Goal: Information Seeking & Learning: Learn about a topic

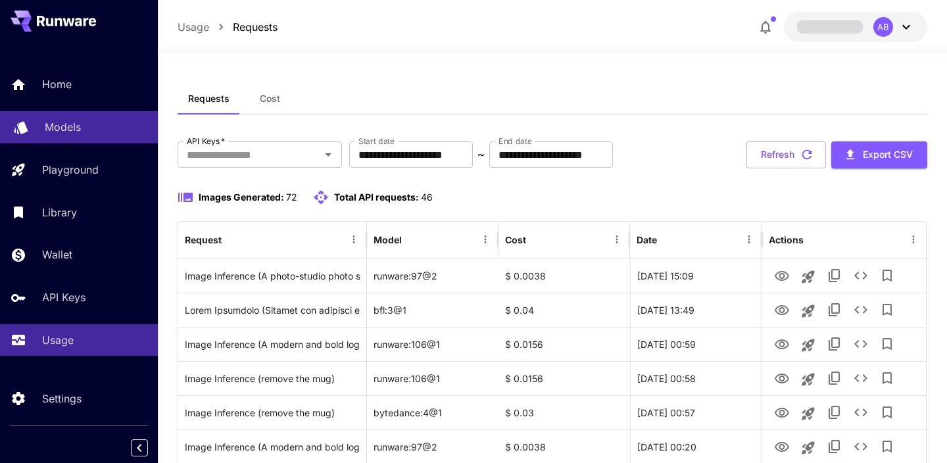
click at [78, 126] on p "Models" at bounding box center [63, 127] width 36 height 16
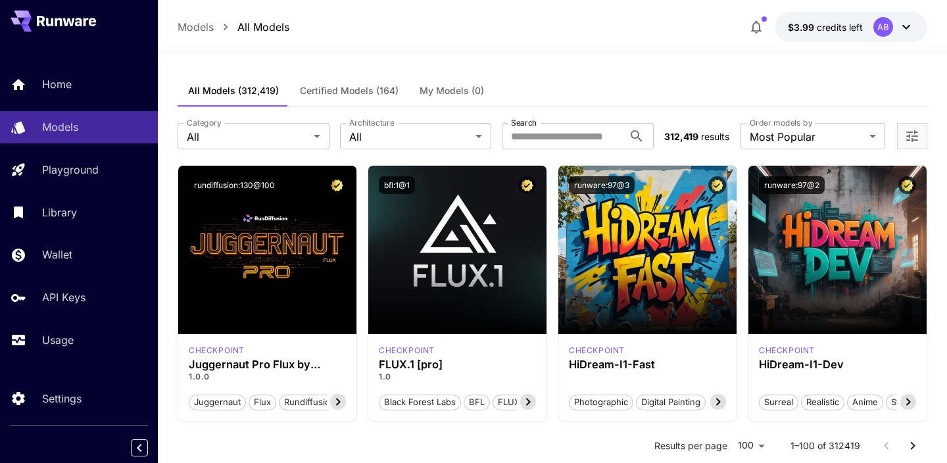
click at [414, 159] on div "**********" at bounding box center [553, 136] width 750 height 58
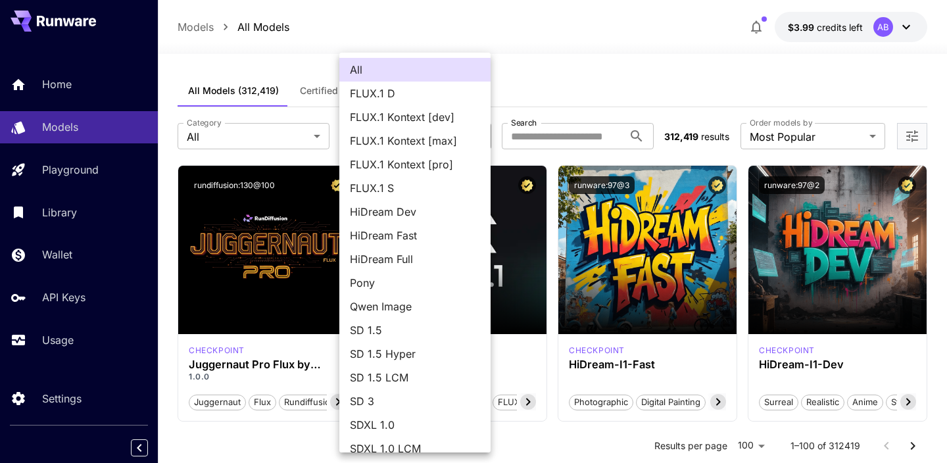
click at [515, 101] on div at bounding box center [473, 231] width 947 height 463
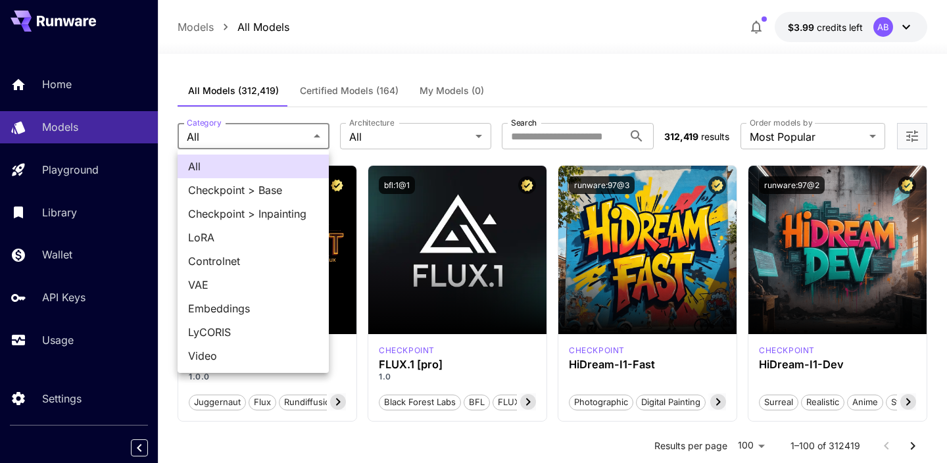
click at [281, 360] on span "Video" at bounding box center [253, 356] width 130 height 16
type input "*****"
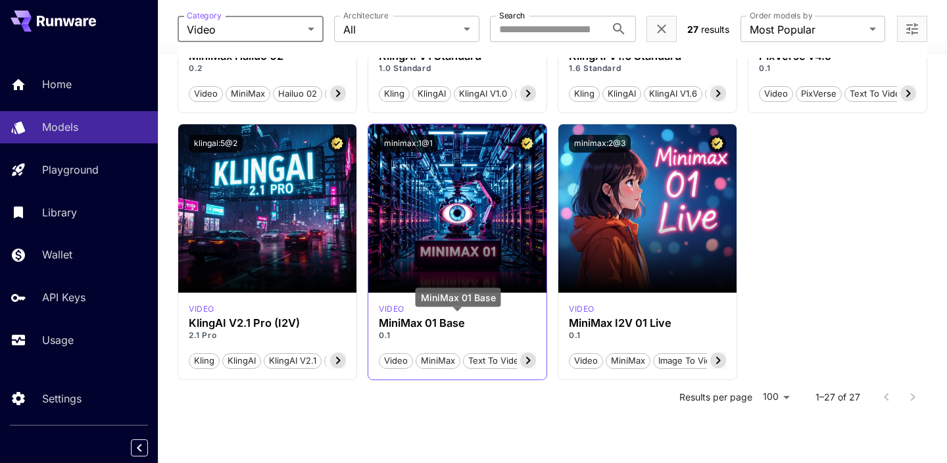
scroll to position [1649, 0]
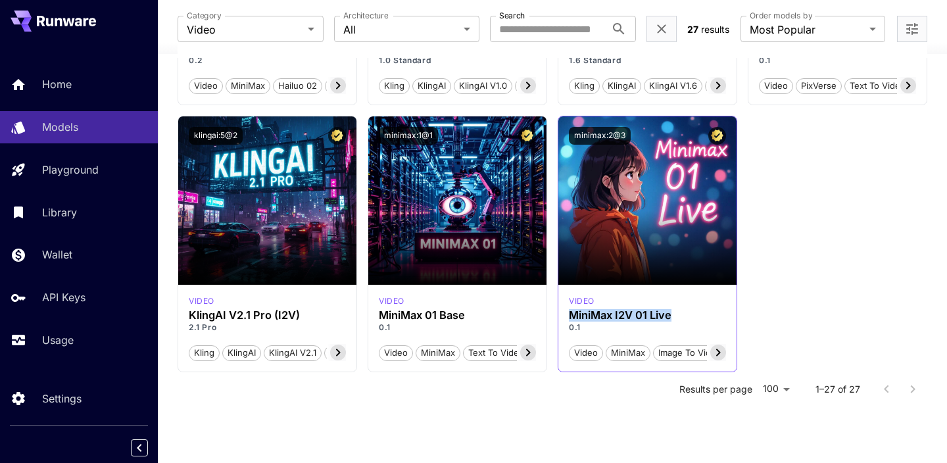
drag, startPoint x: 679, startPoint y: 319, endPoint x: 558, endPoint y: 313, distance: 121.8
click at [558, 313] on div "video MiniMax I2V 01 Live 0.1 Video MiniMax Image To Video I2V Live I2V 01 Live…" at bounding box center [647, 328] width 178 height 87
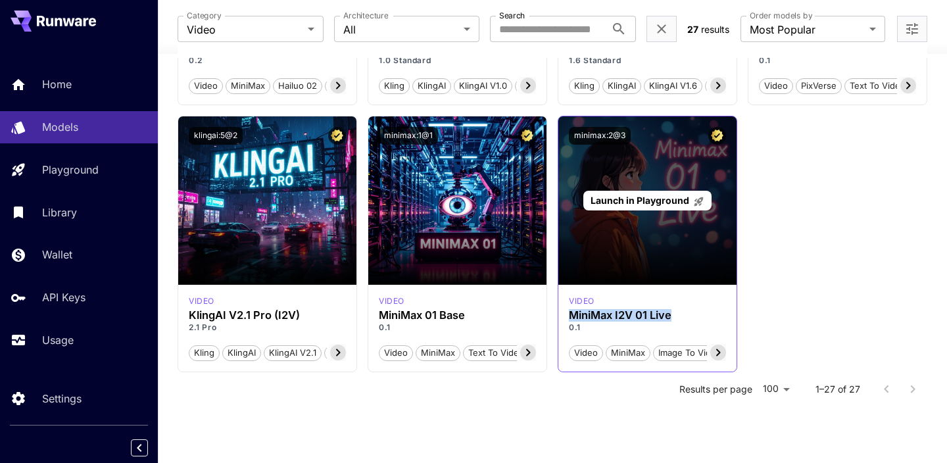
copy h3 "MiniMax I2V 01 Live"
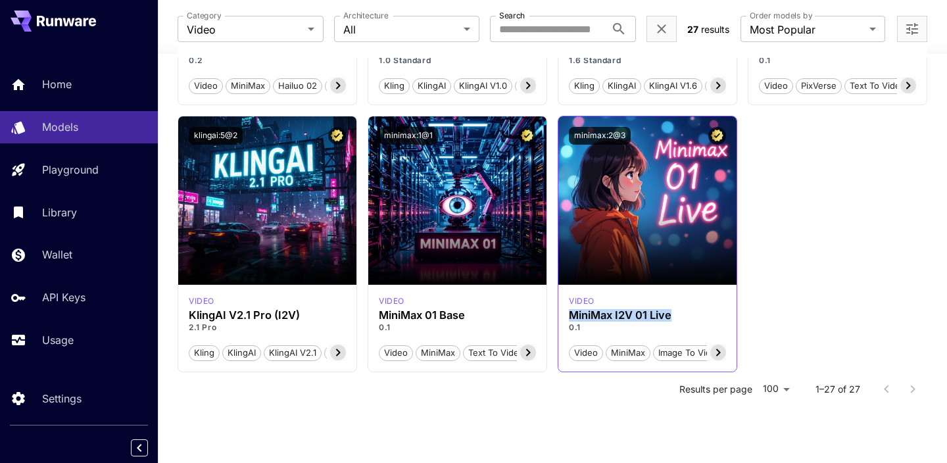
click at [713, 357] on icon at bounding box center [718, 353] width 16 height 16
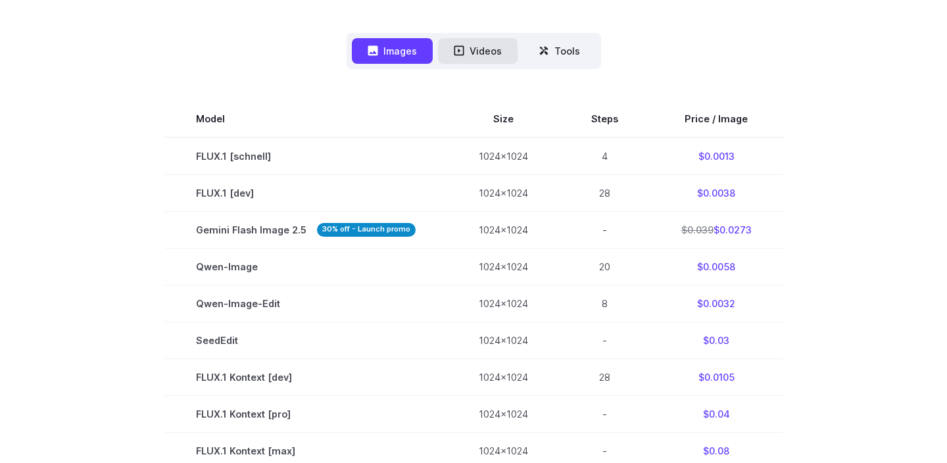
click at [484, 52] on button "Videos" at bounding box center [478, 51] width 80 height 26
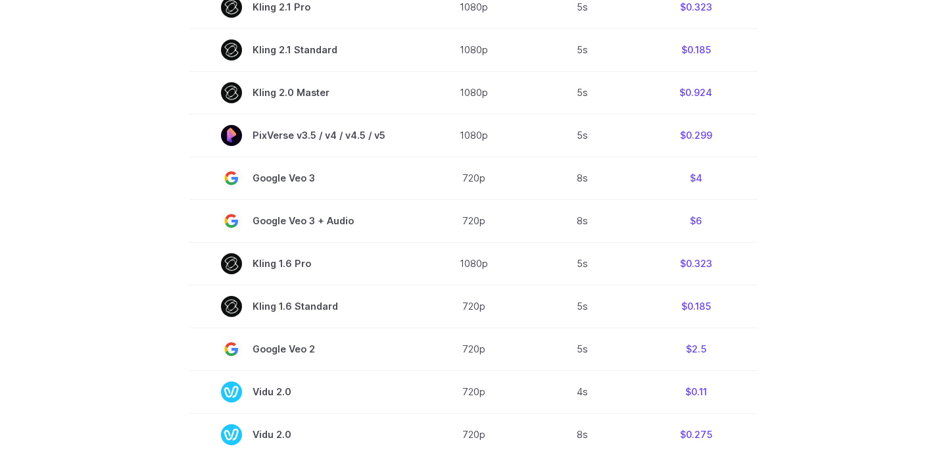
scroll to position [934, 0]
